Goal: Find contact information: Find contact information

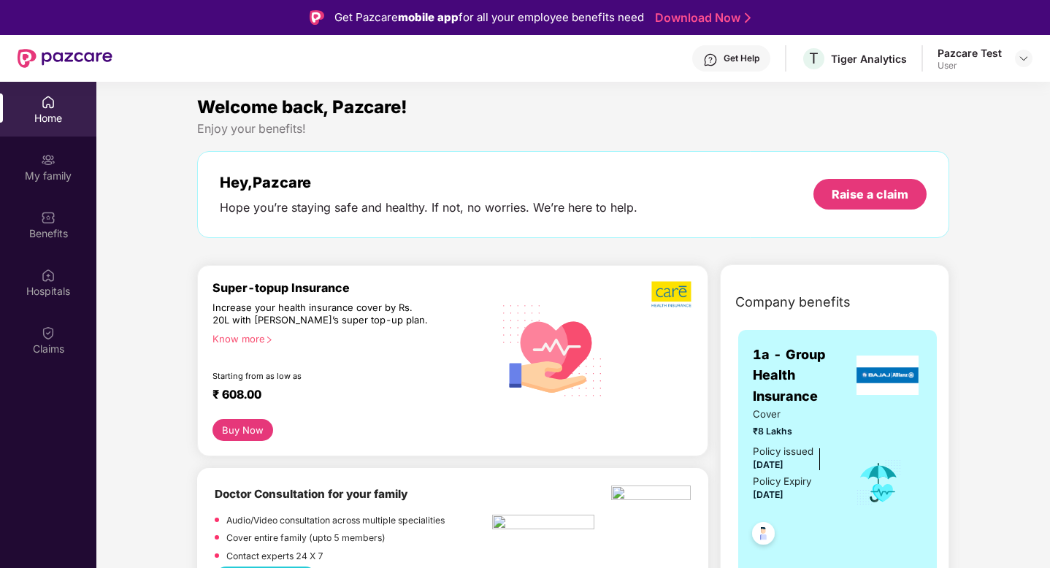
click at [752, 50] on div "Get Help" at bounding box center [731, 58] width 78 height 26
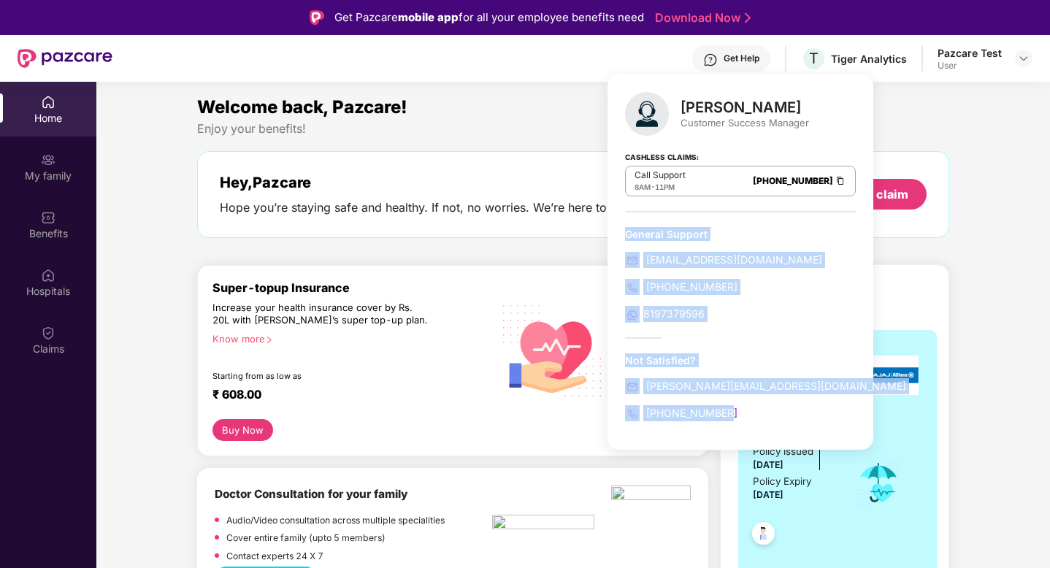
drag, startPoint x: 710, startPoint y: 227, endPoint x: 614, endPoint y: 236, distance: 96.8
click at [622, 229] on body "Get Pazcare mobile app for all your employee benefits need Download Now Get Hel…" at bounding box center [525, 284] width 1050 height 568
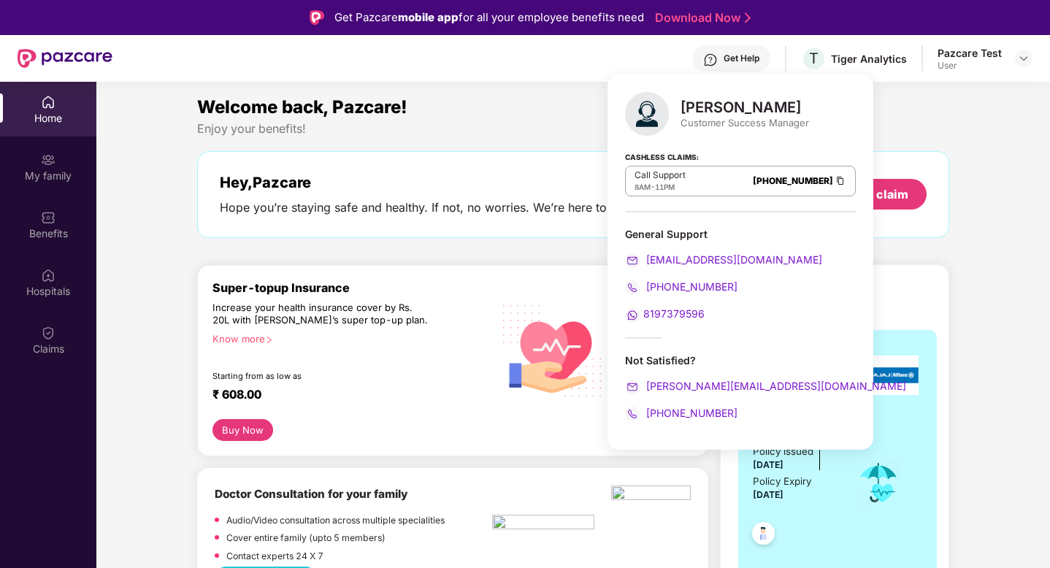
click at [665, 234] on div "General Support" at bounding box center [740, 234] width 231 height 14
click at [513, 113] on div "Welcome back, Pazcare!" at bounding box center [573, 107] width 753 height 28
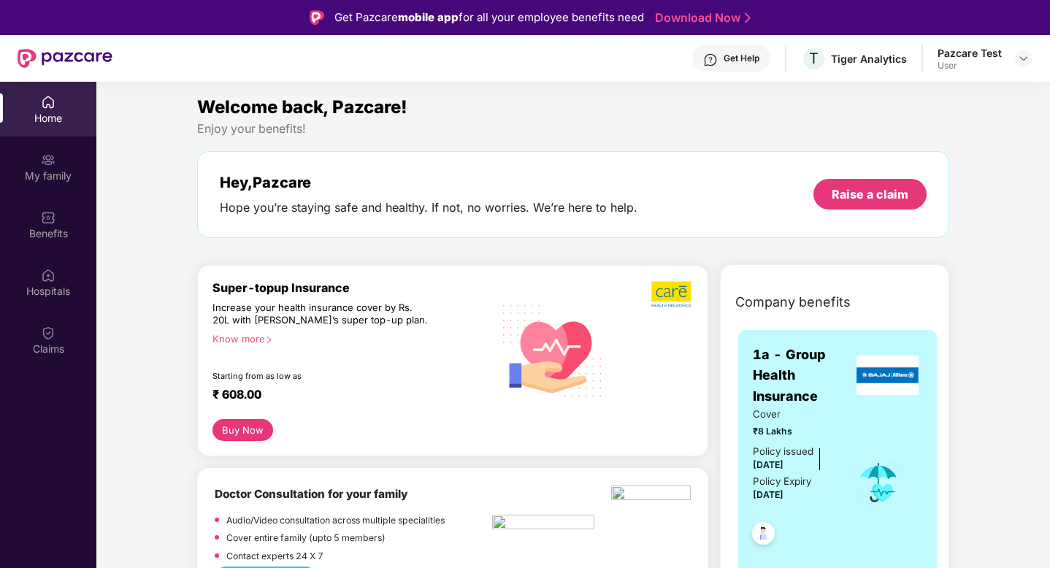
click at [746, 61] on div "Get Help" at bounding box center [742, 59] width 36 height 12
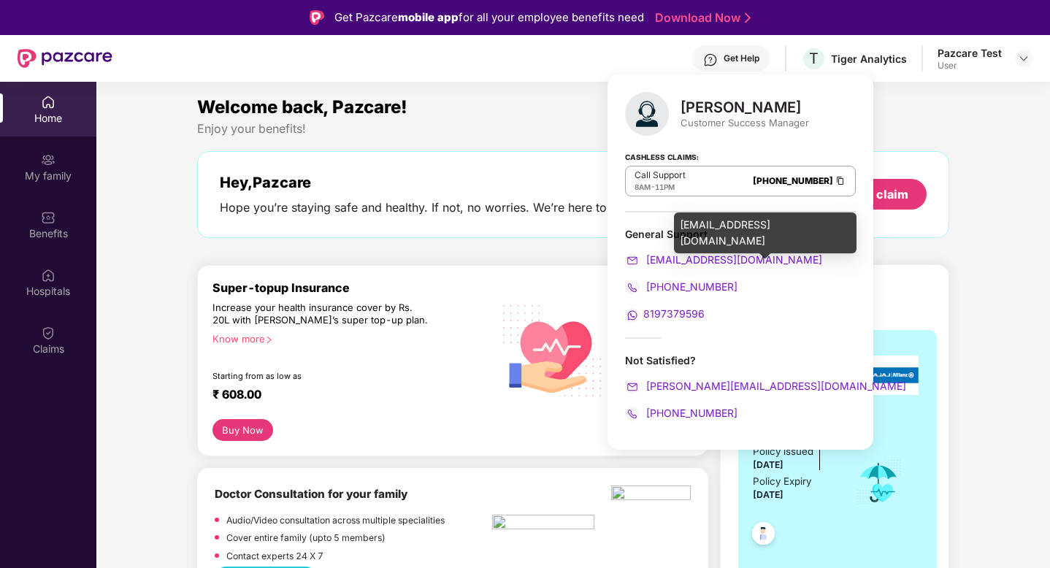
click at [681, 258] on span "[EMAIL_ADDRESS][DOMAIN_NAME]" at bounding box center [733, 259] width 179 height 12
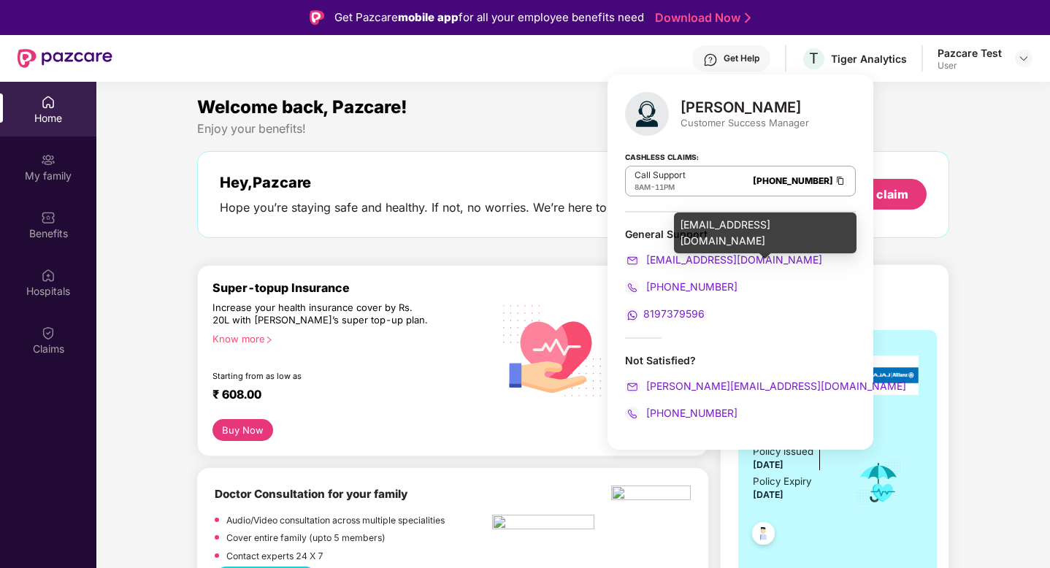
click at [681, 258] on span "[EMAIL_ADDRESS][DOMAIN_NAME]" at bounding box center [733, 259] width 179 height 12
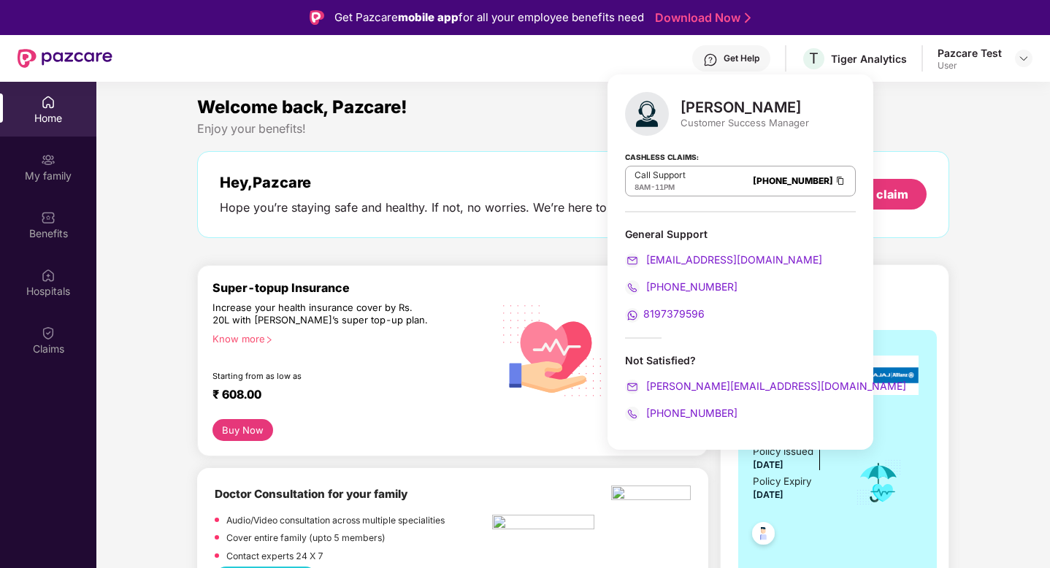
click at [667, 259] on span "[EMAIL_ADDRESS][DOMAIN_NAME]" at bounding box center [733, 259] width 179 height 12
click at [668, 284] on span "[PHONE_NUMBER]" at bounding box center [691, 286] width 94 height 12
click at [707, 383] on span "[PERSON_NAME][EMAIL_ADDRESS][DOMAIN_NAME]" at bounding box center [775, 386] width 263 height 12
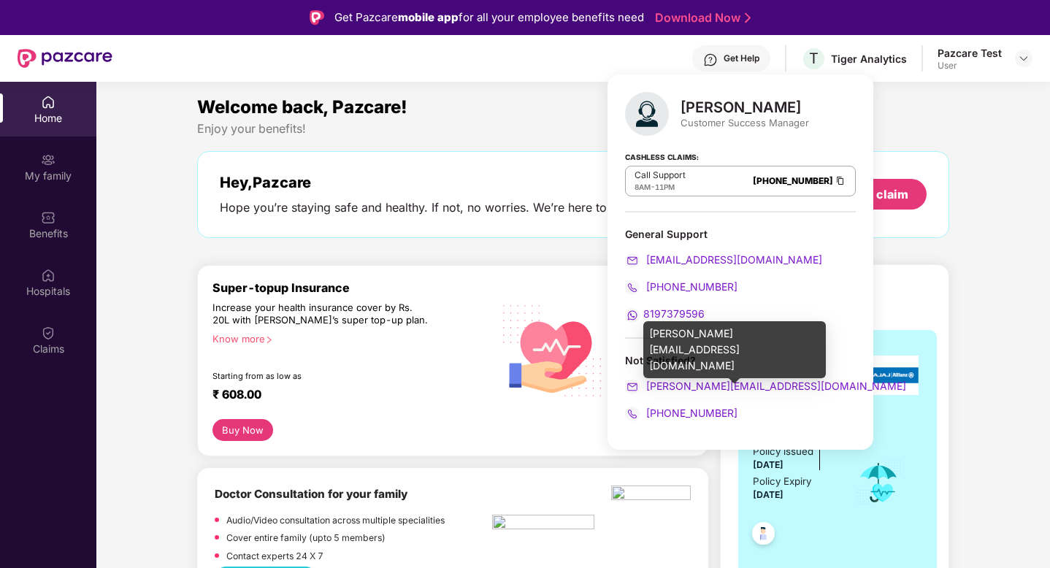
click at [707, 383] on span "[PERSON_NAME][EMAIL_ADDRESS][DOMAIN_NAME]" at bounding box center [775, 386] width 263 height 12
click at [753, 383] on span "[PERSON_NAME][EMAIL_ADDRESS][DOMAIN_NAME]" at bounding box center [775, 386] width 263 height 12
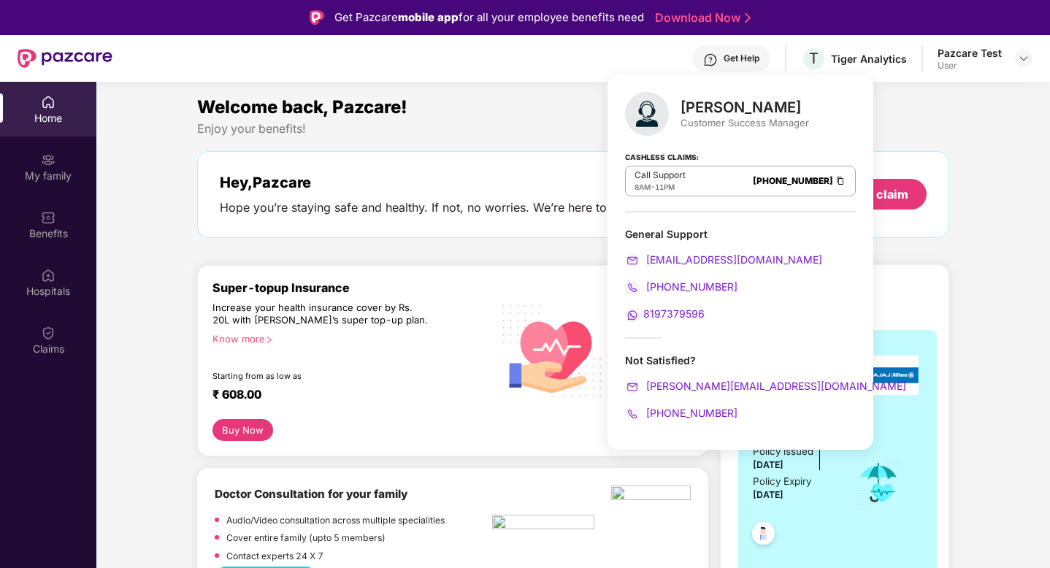
click at [749, 383] on span "[PERSON_NAME][EMAIL_ADDRESS][DOMAIN_NAME]" at bounding box center [775, 386] width 263 height 12
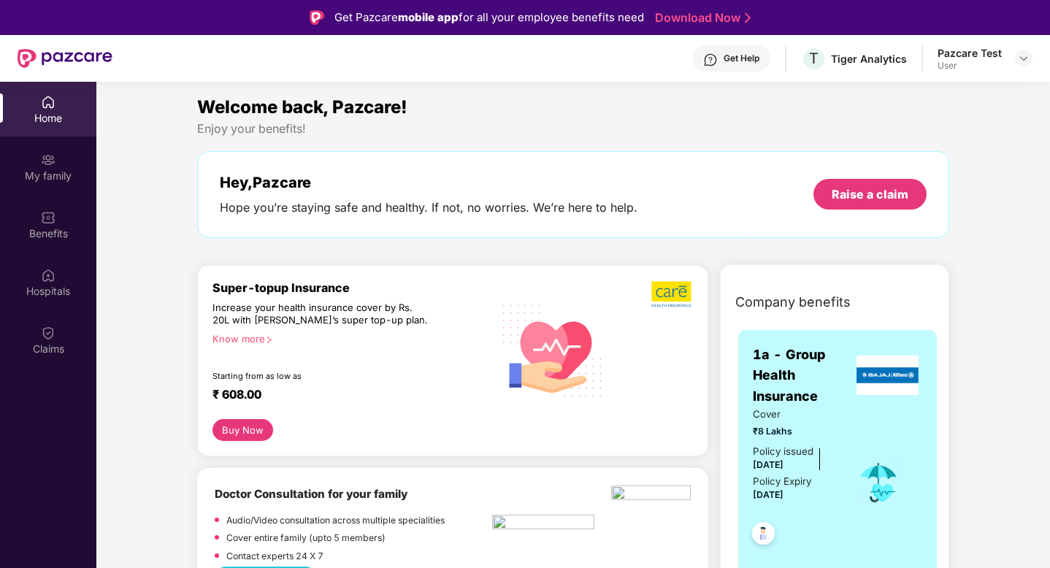
click at [452, 72] on div "Get Help T Tiger Analytics Pazcare Test User" at bounding box center [572, 58] width 920 height 47
click at [458, 107] on div "Welcome back, Pazcare!" at bounding box center [573, 107] width 753 height 28
